Goal: Information Seeking & Learning: Check status

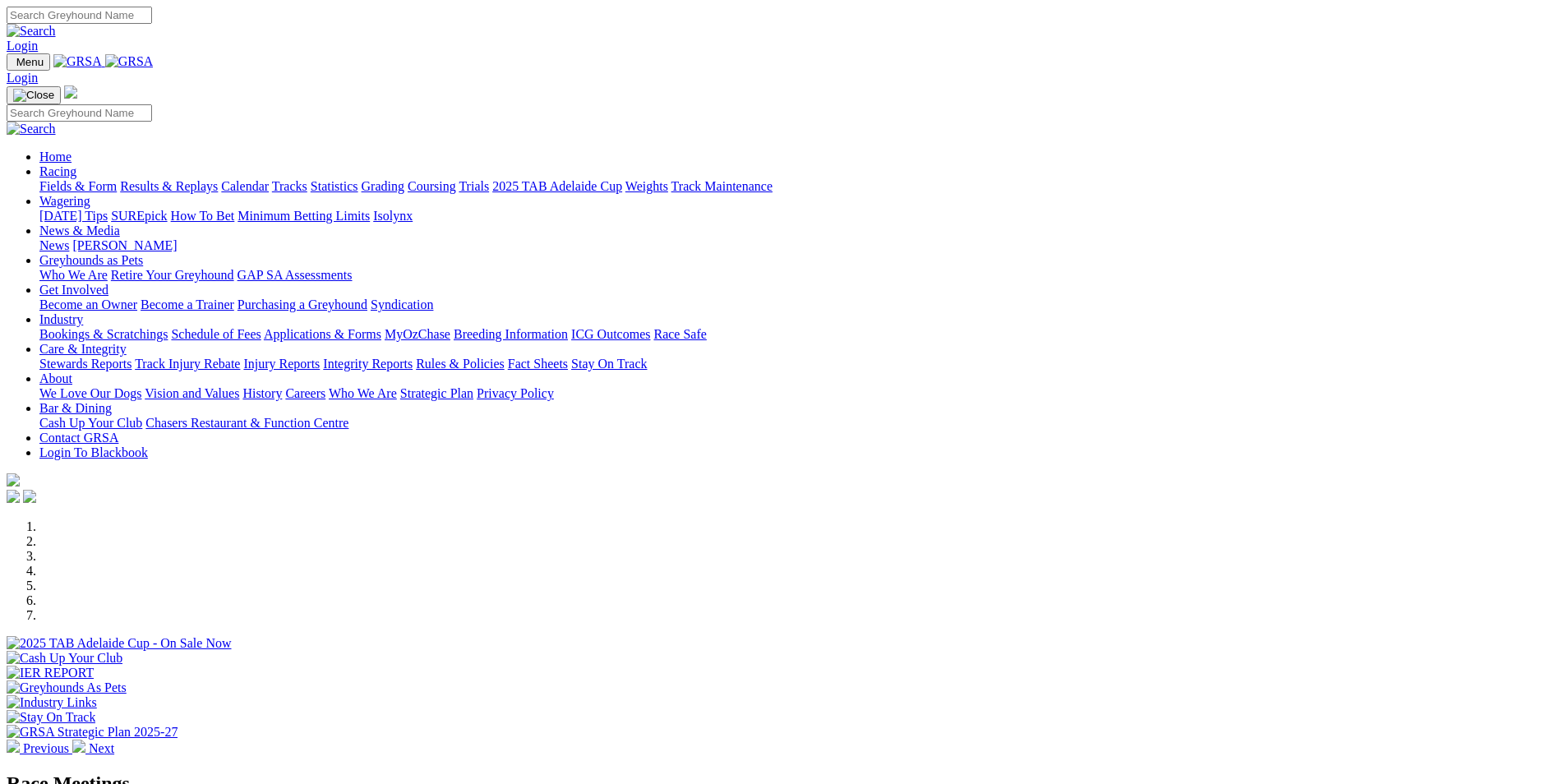
scroll to position [411, 0]
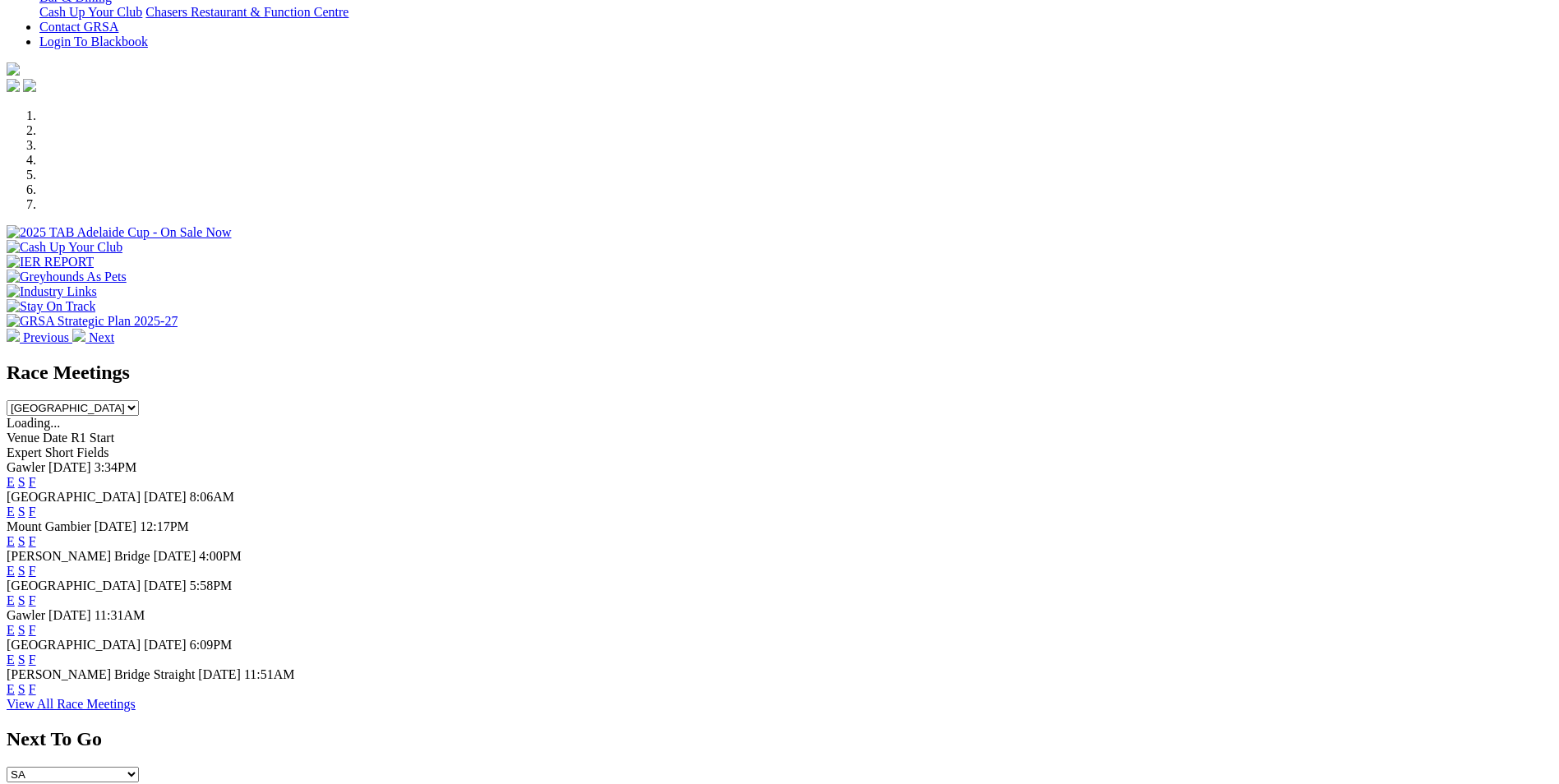
drag, startPoint x: 0, startPoint y: 0, endPoint x: 998, endPoint y: 451, distance: 1095.2
click at [36, 534] on link "F" at bounding box center [33, 541] width 7 height 14
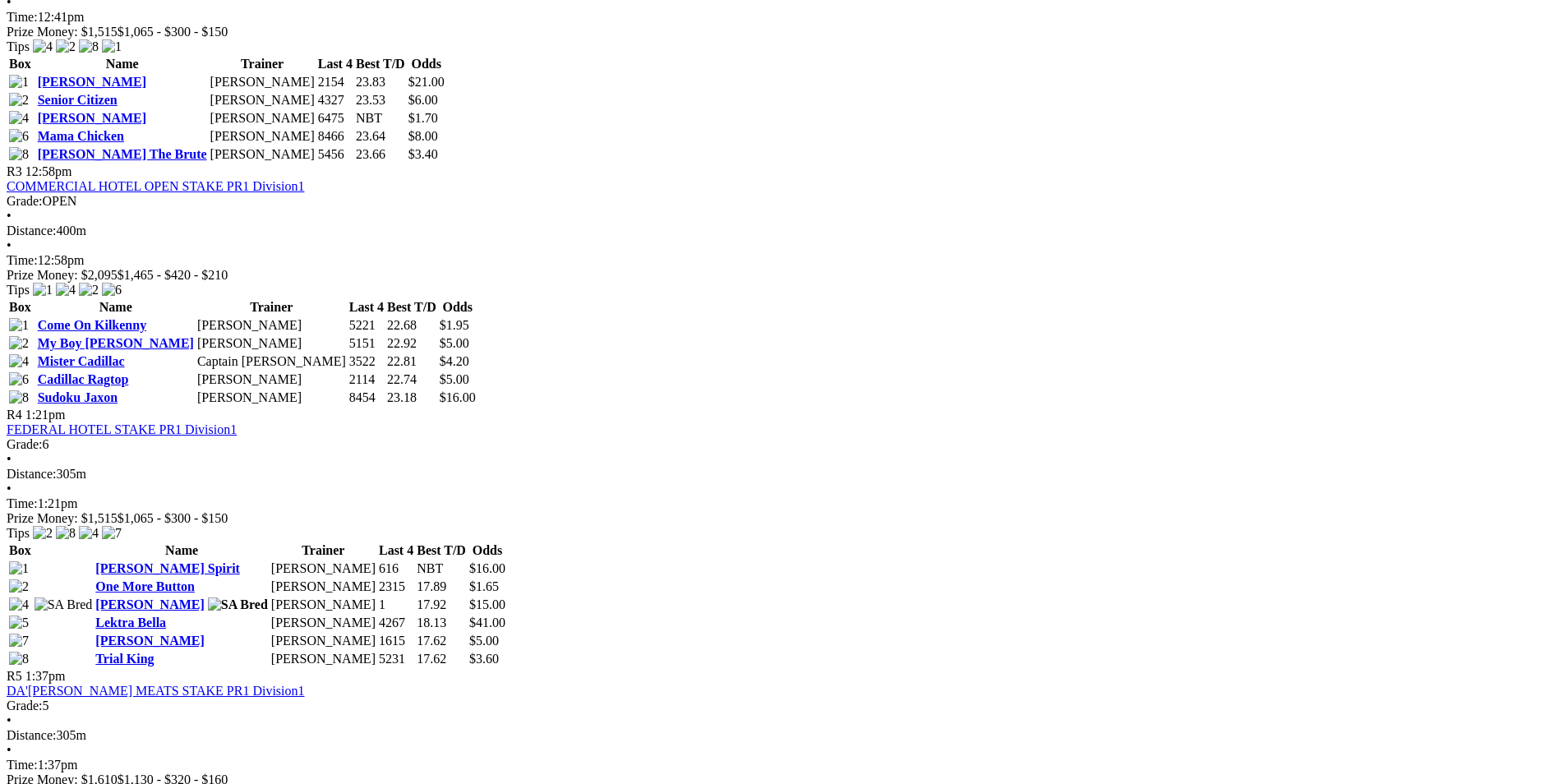
scroll to position [1069, 0]
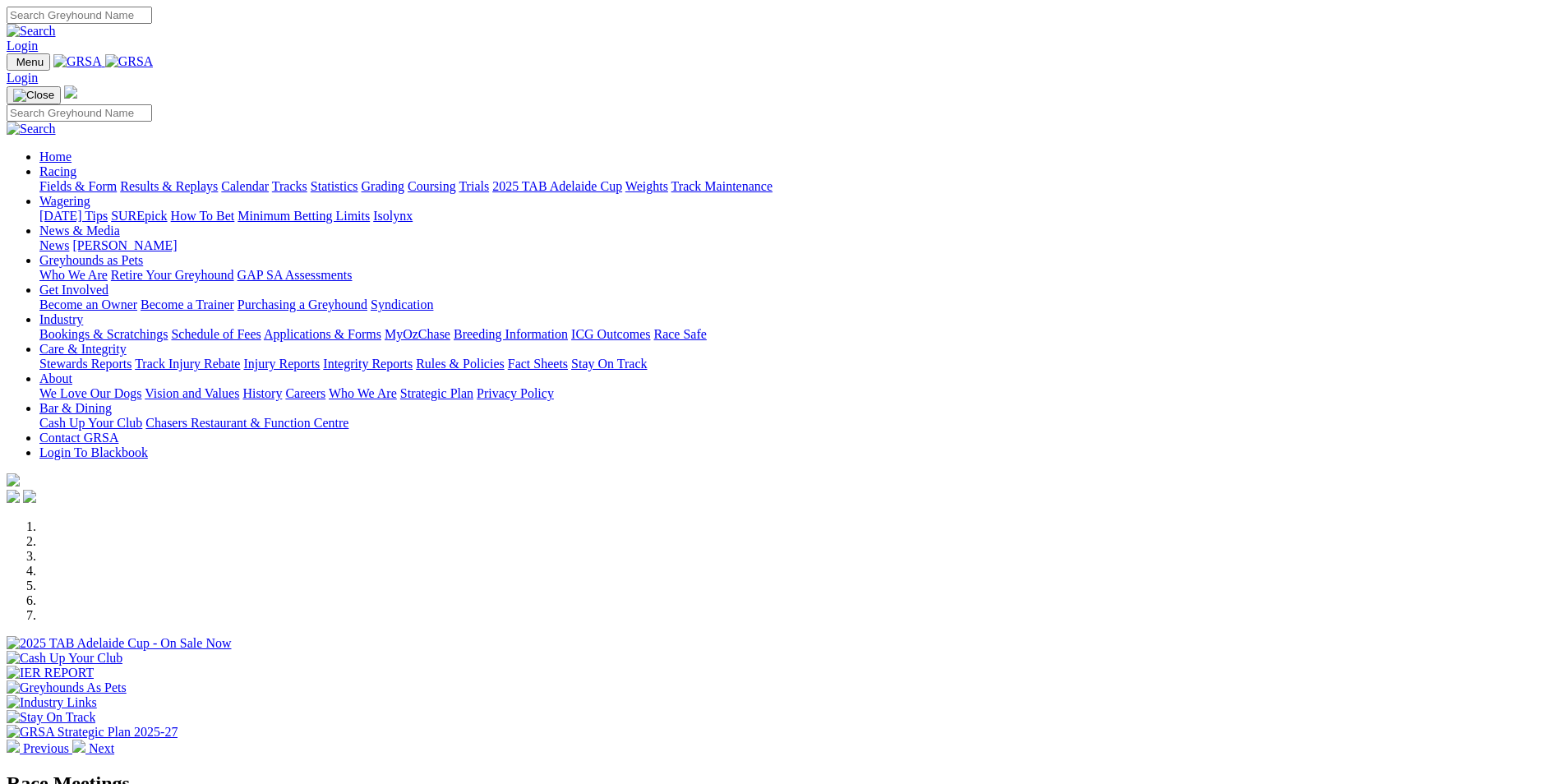
click at [269, 179] on link "Calendar" at bounding box center [245, 185] width 48 height 14
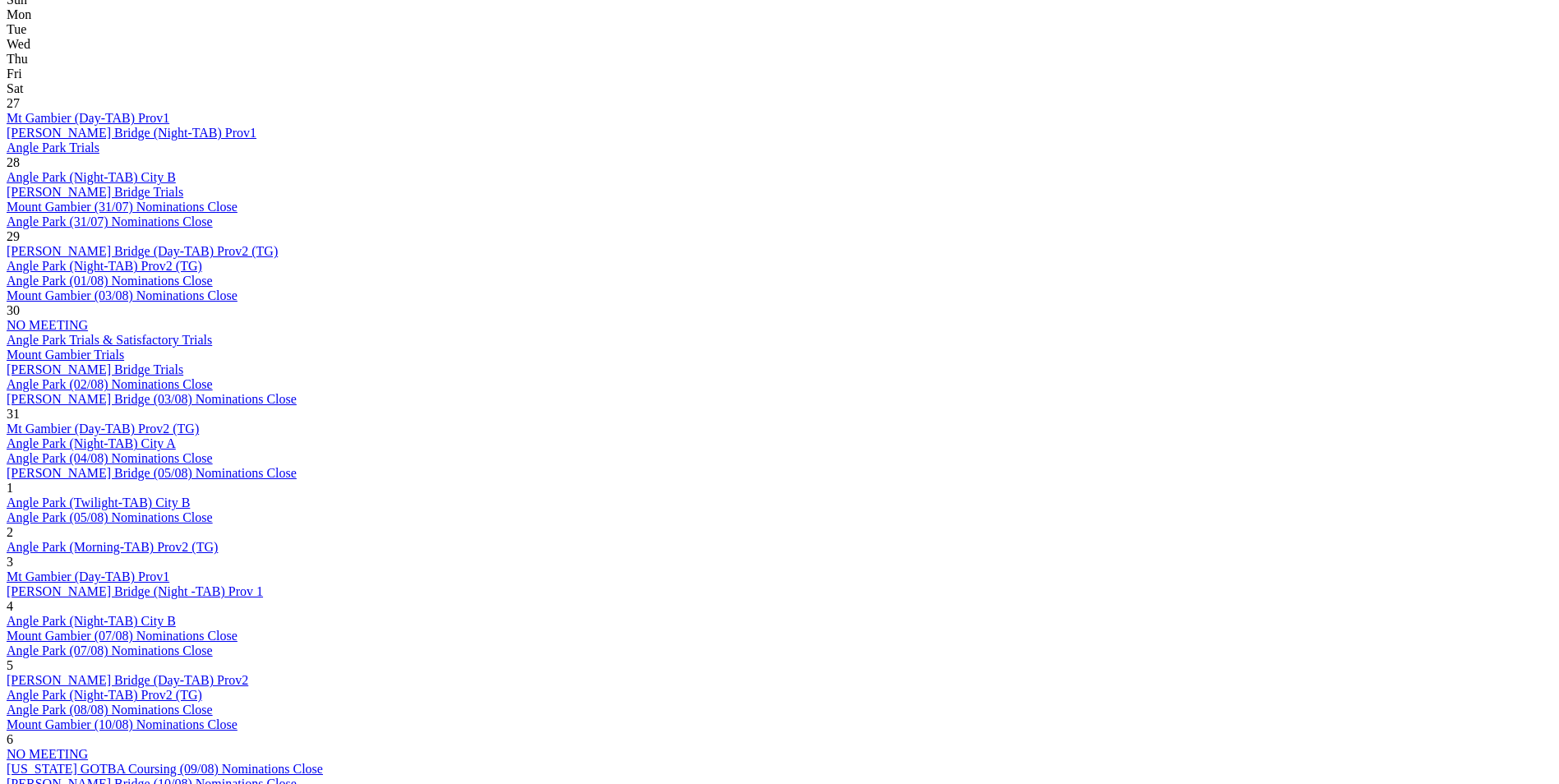
scroll to position [822, 0]
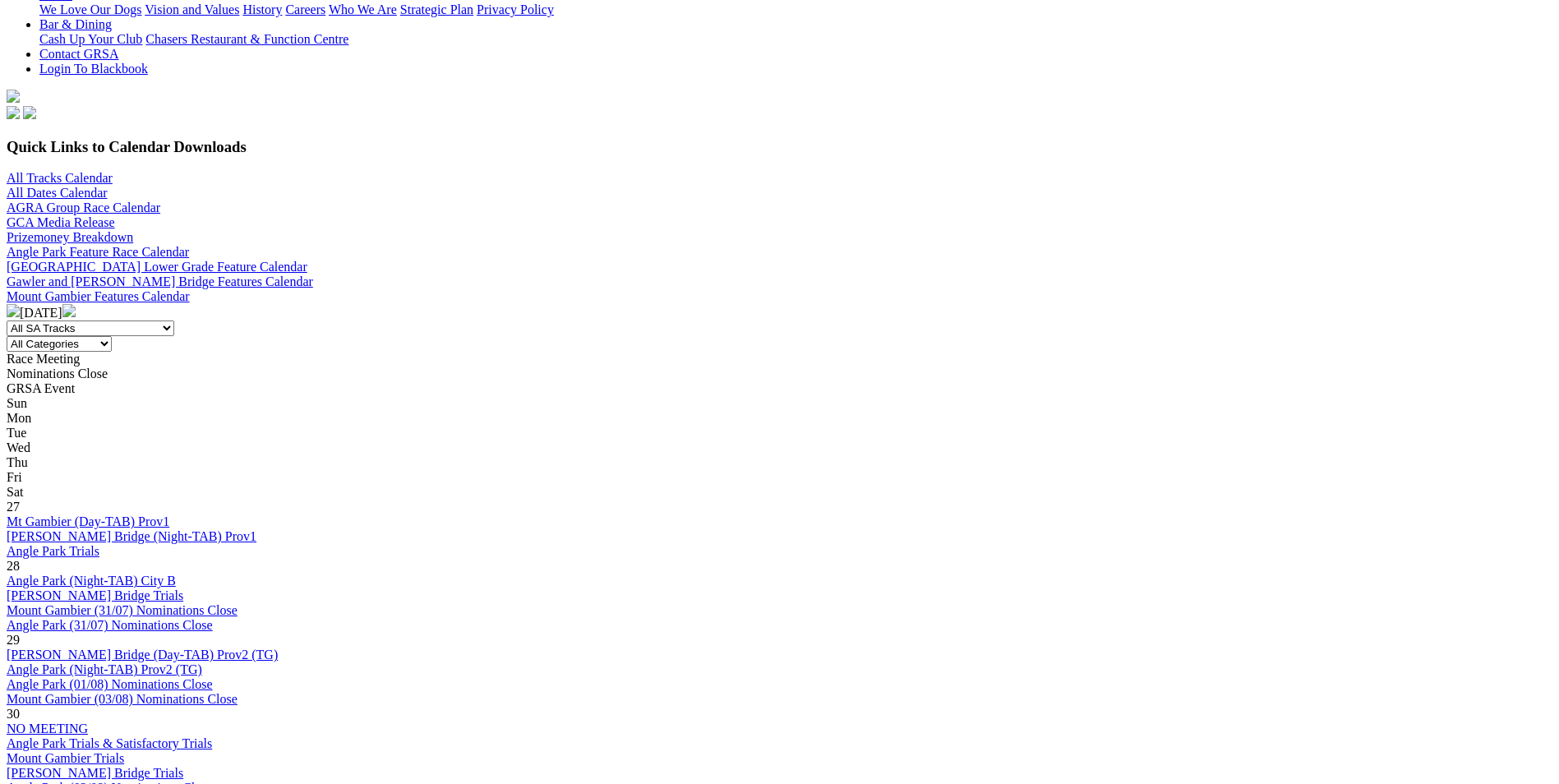
scroll to position [575, 0]
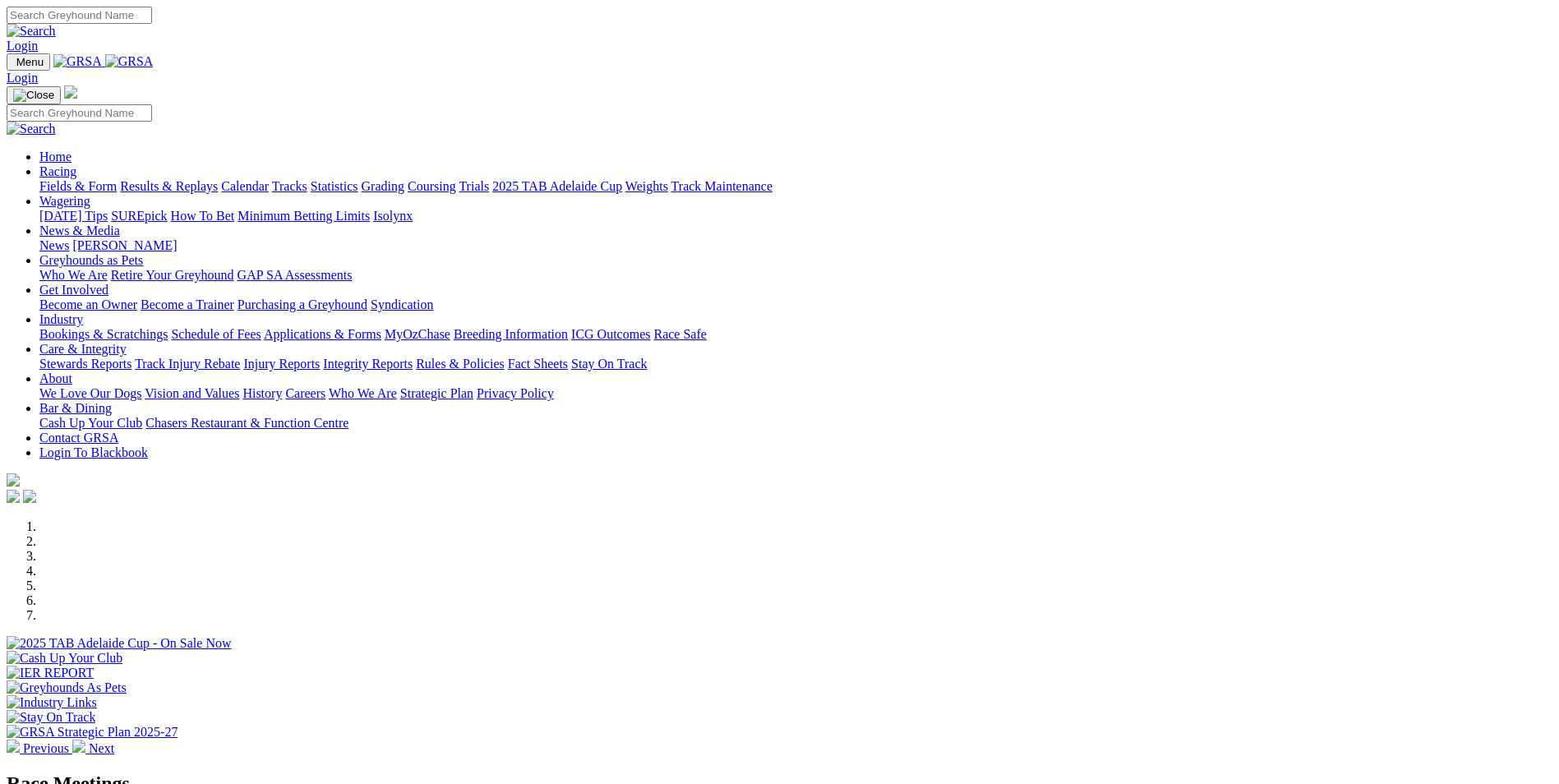
scroll to position [328, 0]
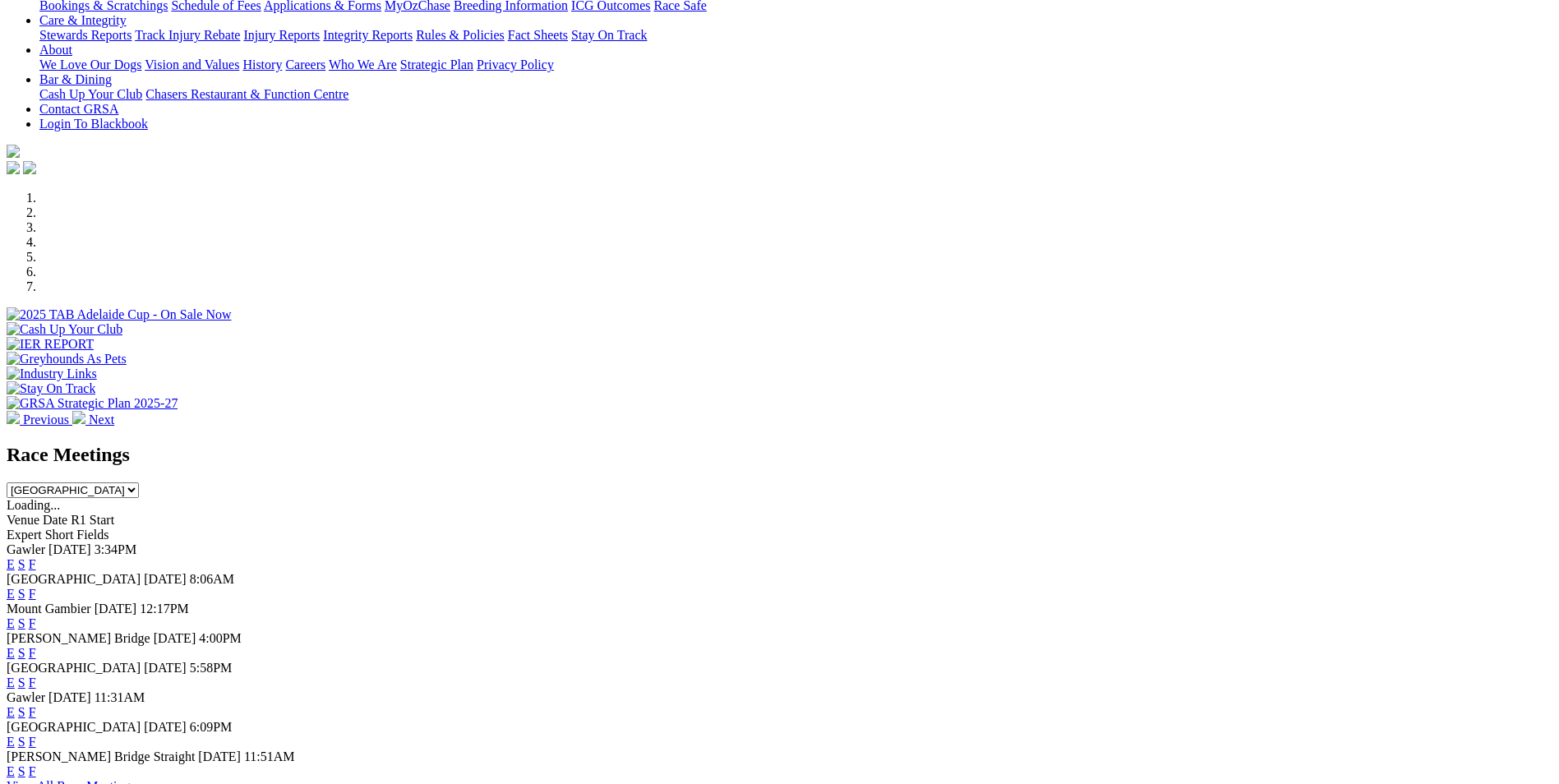
click at [36, 616] on link "F" at bounding box center [33, 622] width 7 height 14
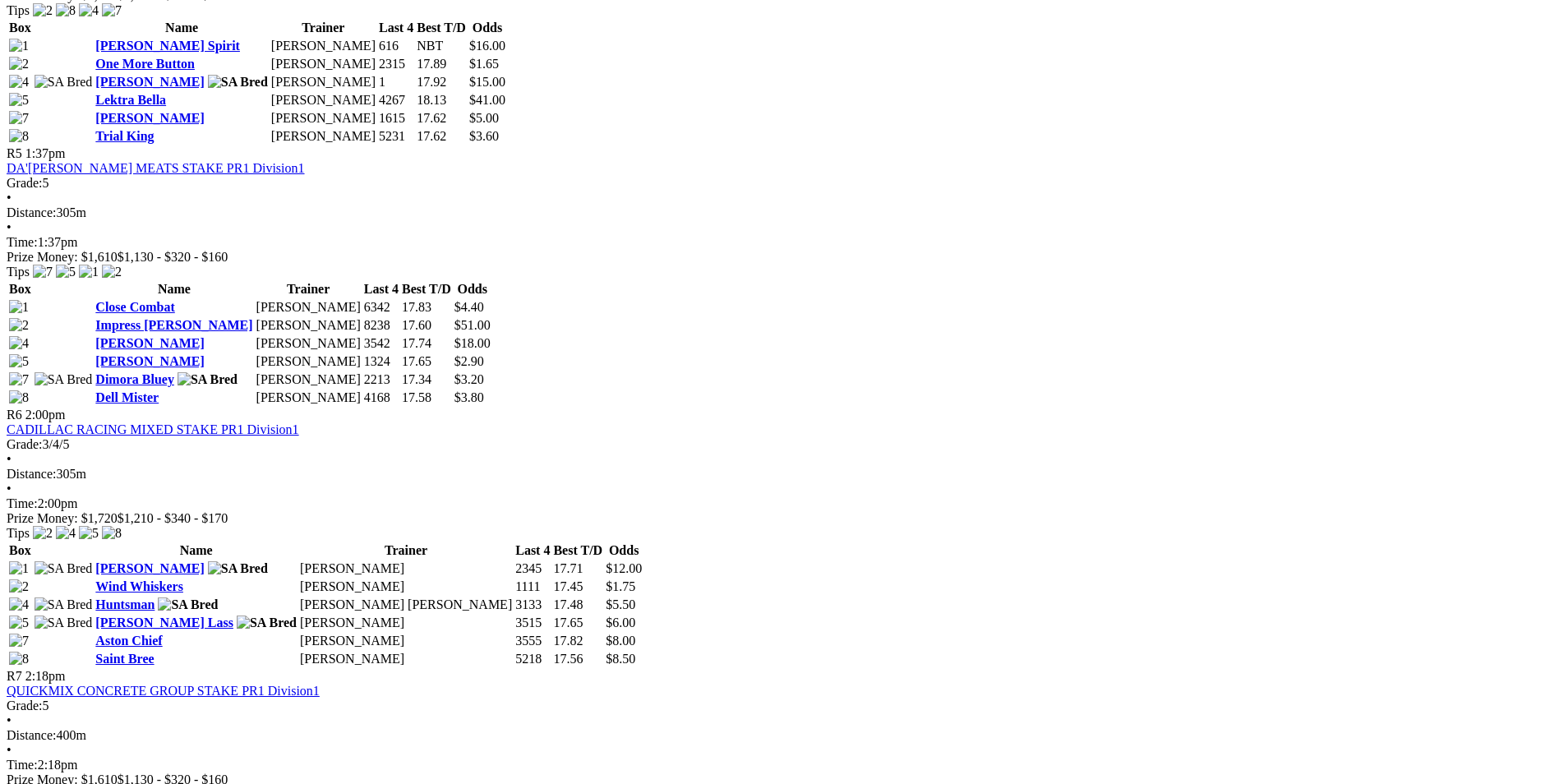
scroll to position [1891, 0]
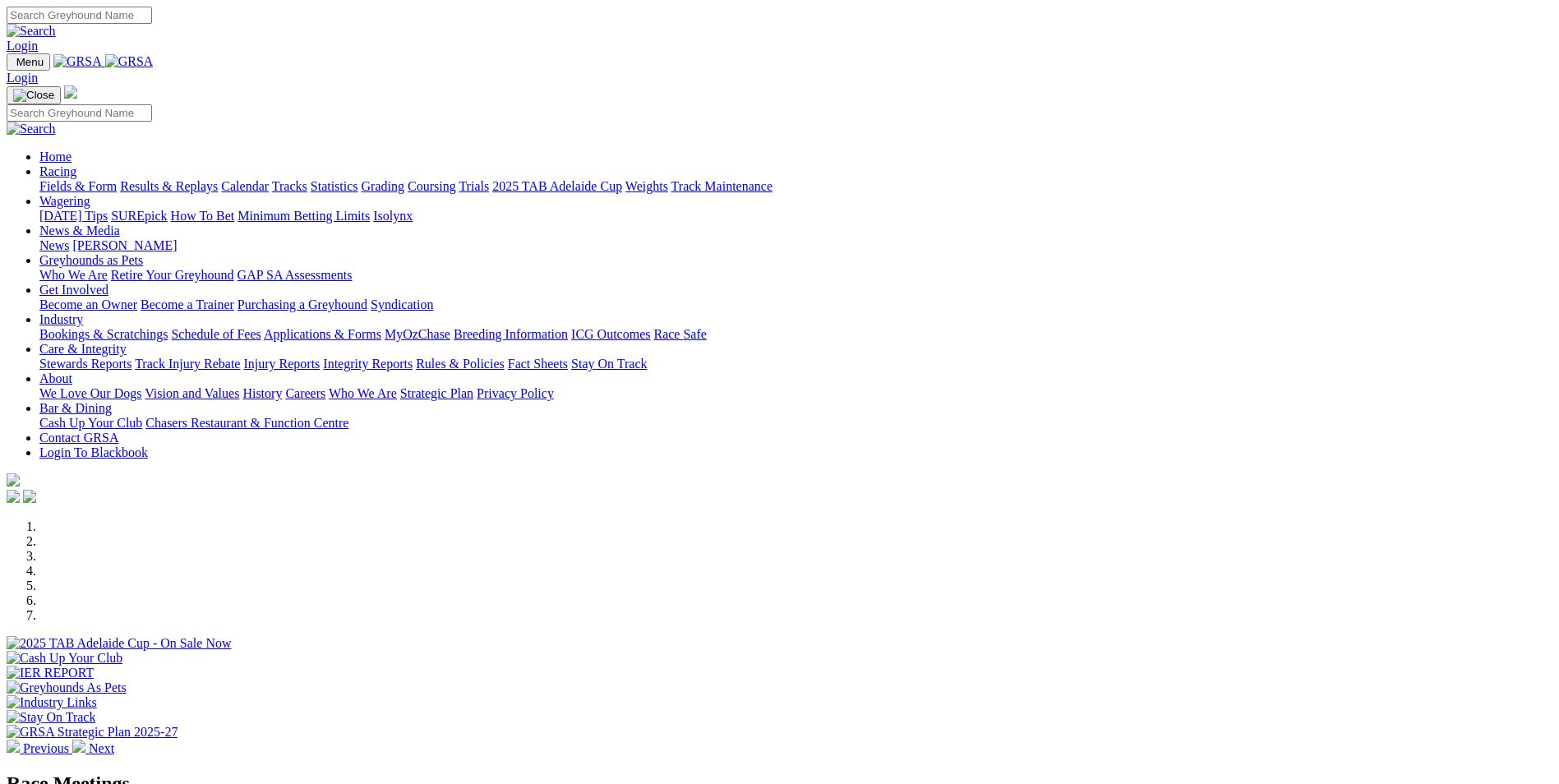
scroll to position [328, 0]
click at [218, 179] on link "Results & Replays" at bounding box center [169, 185] width 98 height 14
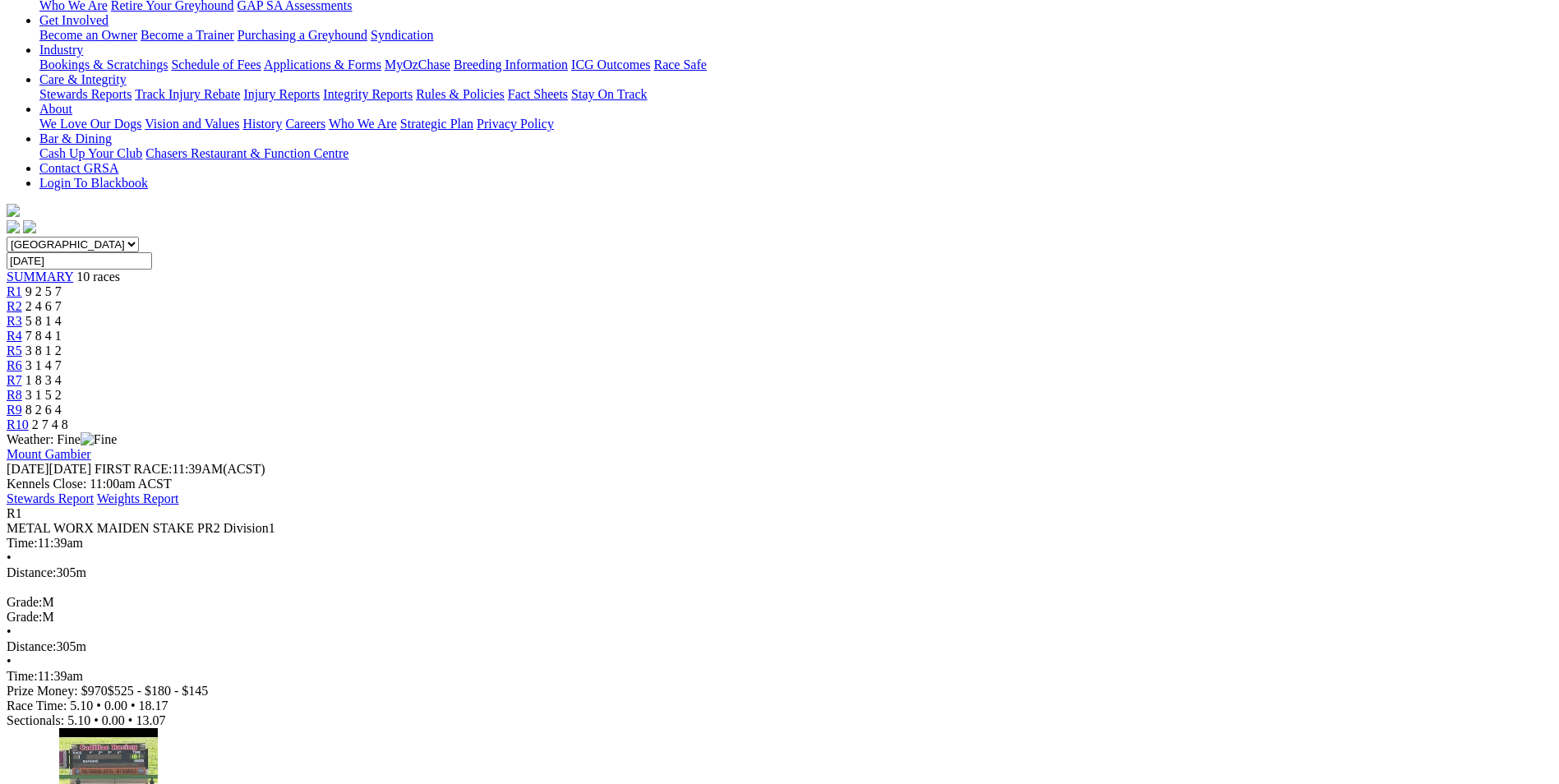
scroll to position [328, 0]
